Goal: Find contact information: Find contact information

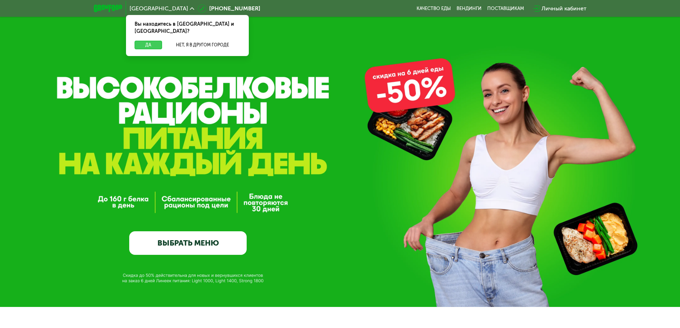
click at [142, 41] on button "Да" at bounding box center [147, 45] width 27 height 9
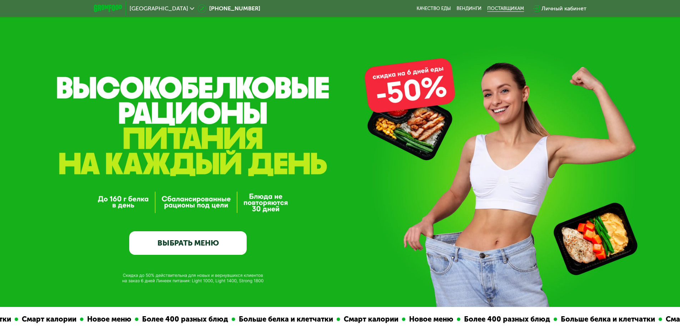
click at [504, 8] on div "поставщикам" at bounding box center [505, 9] width 37 height 6
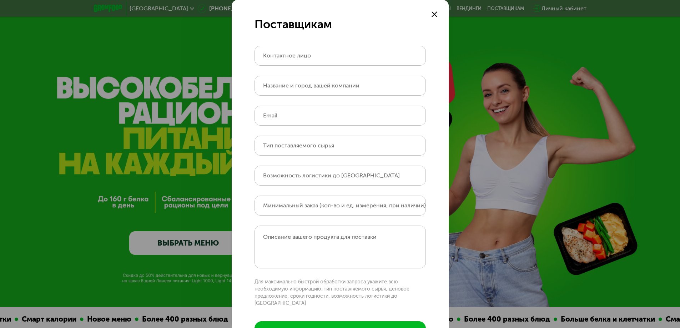
click at [431, 14] on icon at bounding box center [434, 14] width 6 height 6
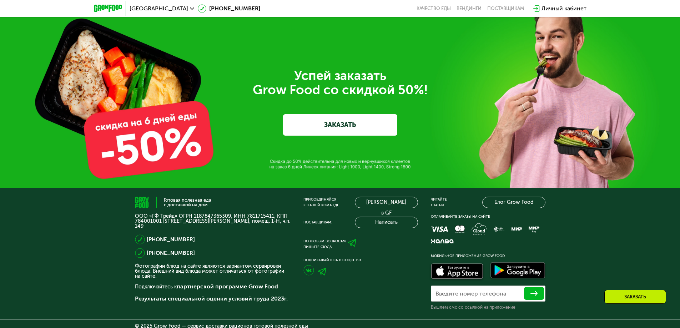
scroll to position [2448, 0]
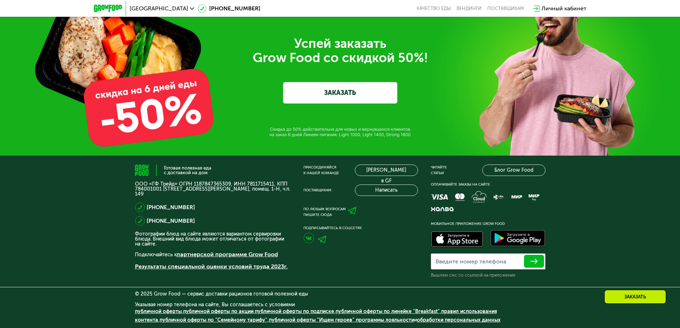
click at [200, 221] on div "[PHONE_NUMBER]" at bounding box center [213, 221] width 156 height 10
drag, startPoint x: 131, startPoint y: 292, endPoint x: 319, endPoint y: 293, distance: 188.4
click at [319, 293] on div "Готовая полезная еда с доставкой на дом ООО «ГФ Трейд» ОГРН 1187847365309, ИНН …" at bounding box center [340, 242] width 680 height 173
click at [362, 293] on div "© 2025 Grow Food — сервис доставки рационов готовой полезной еды" at bounding box center [340, 293] width 410 height 5
drag, startPoint x: 210, startPoint y: 213, endPoint x: 147, endPoint y: 217, distance: 63.6
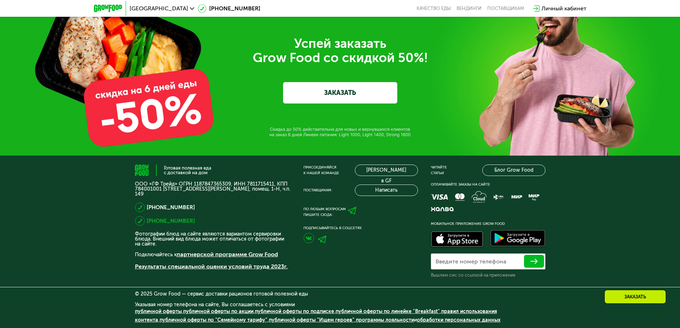
click at [147, 217] on div "[PHONE_NUMBER] [PHONE_NUMBER]" at bounding box center [213, 214] width 156 height 24
copy link "[PHONE_NUMBER]"
